Goal: Navigation & Orientation: Understand site structure

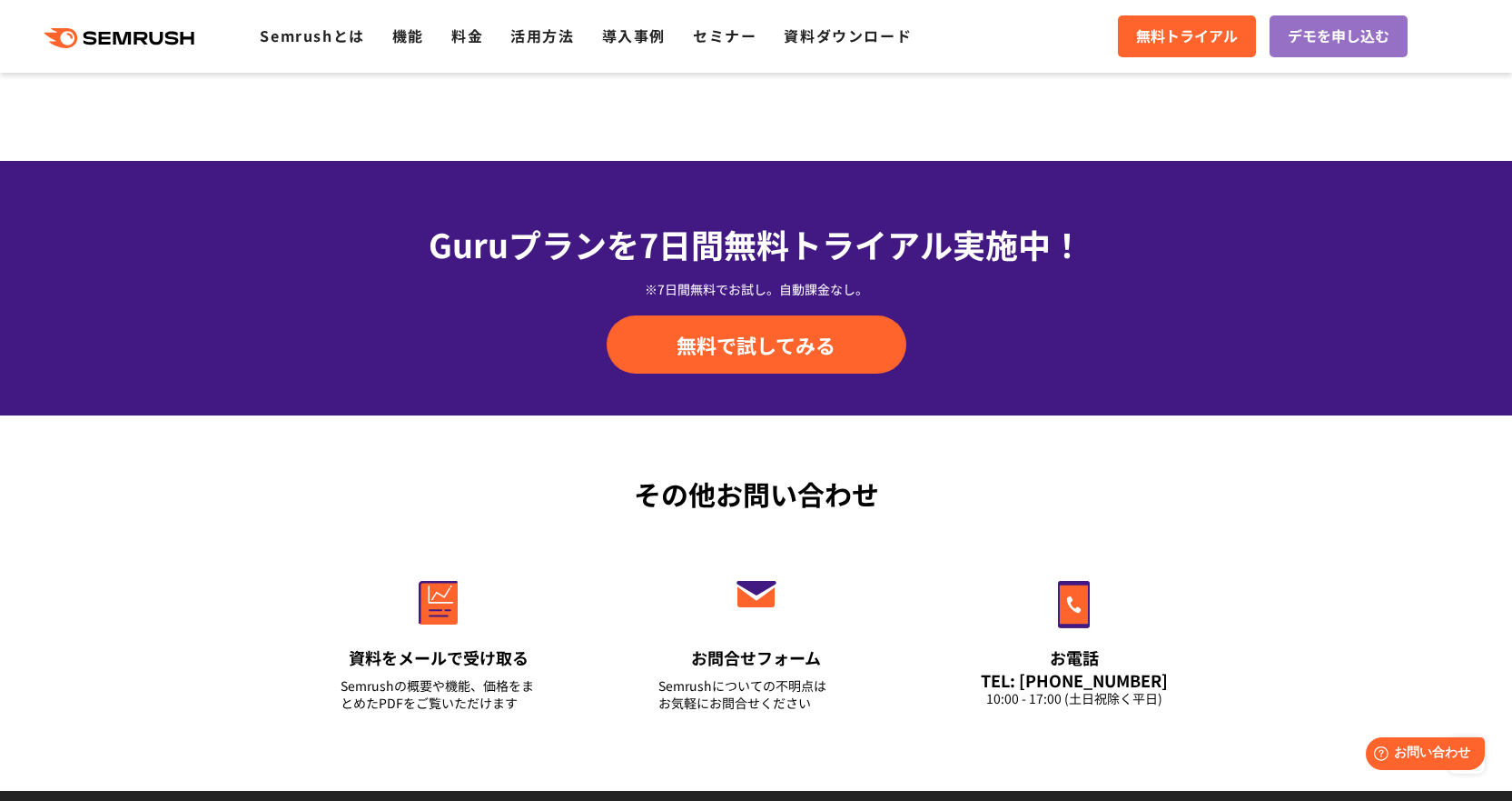
scroll to position [6387, 0]
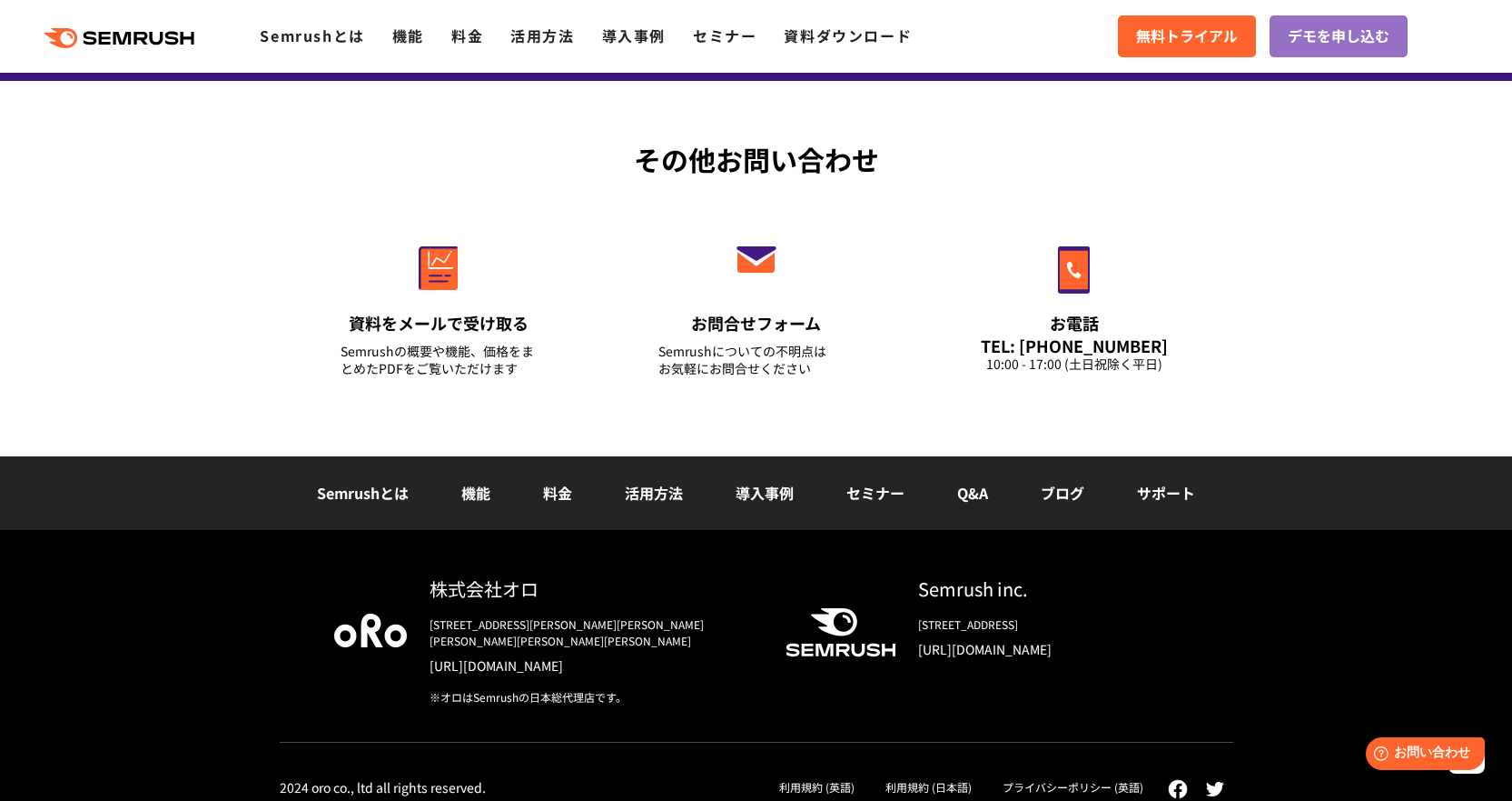
click at [955, 649] on link "[URL][DOMAIN_NAME]" at bounding box center [1048, 649] width 261 height 18
click at [285, 15] on div ".cls {fill: #FF642D;} .cls {fill: #FF642D;} Semrushとは 機能 料金 活用方法 導入事例 セミナー 資料ダウ…" at bounding box center [756, 36] width 1512 height 55
click at [285, 29] on link "Semrushとは" at bounding box center [312, 36] width 105 height 22
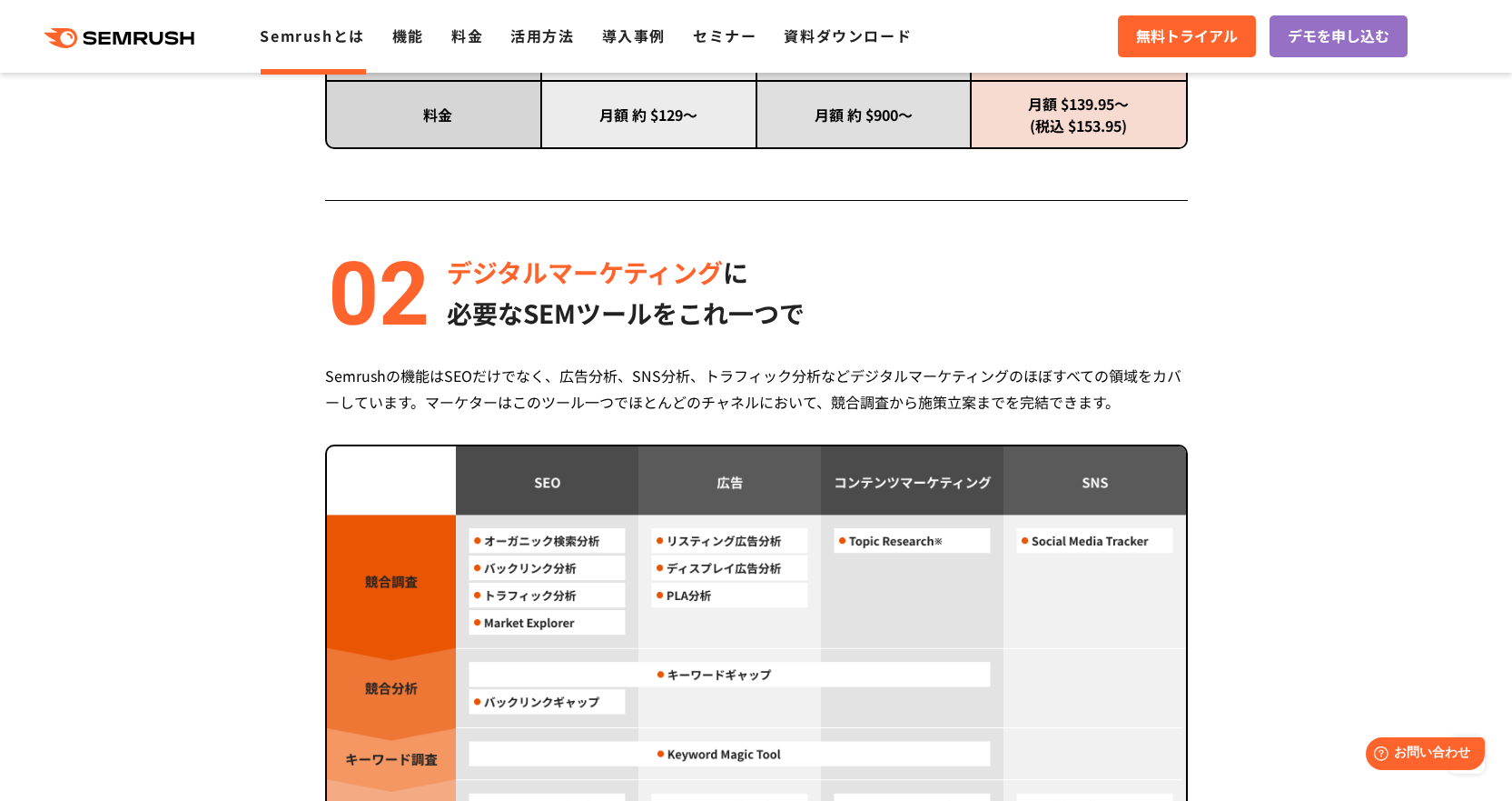
scroll to position [1181, 0]
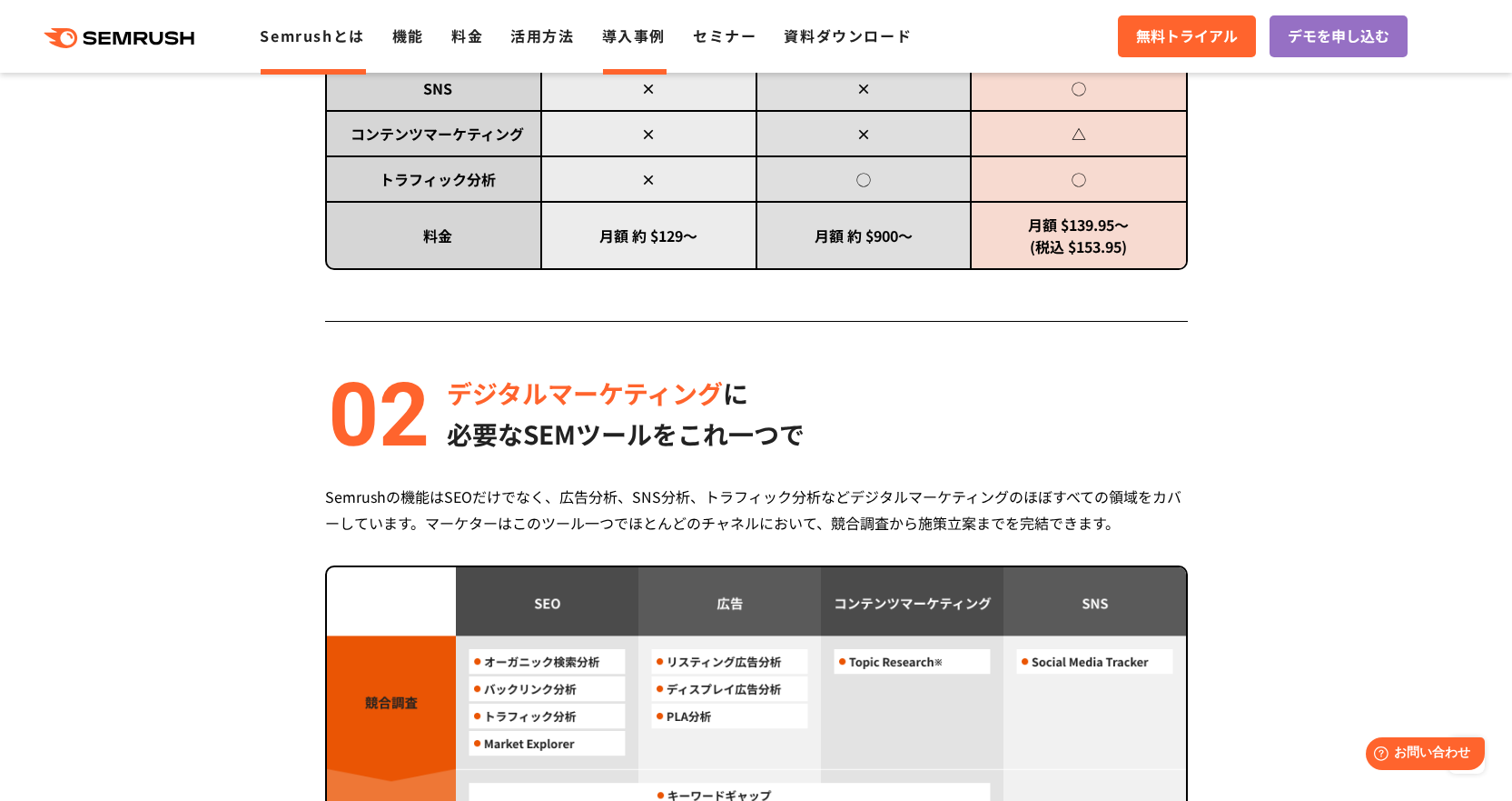
click at [653, 44] on link "導入事例" at bounding box center [634, 36] width 64 height 22
